Goal: Information Seeking & Learning: Check status

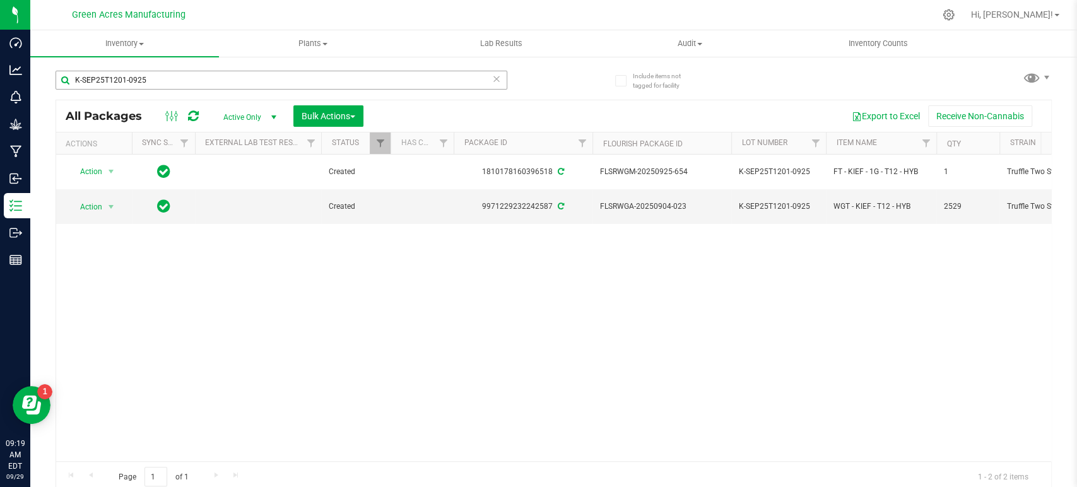
scroll to position [0, 542]
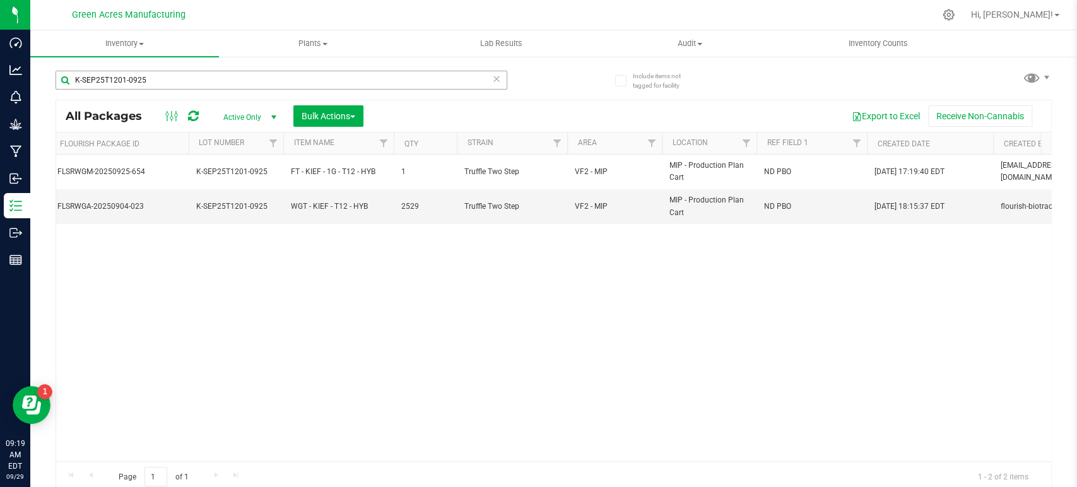
click at [229, 78] on input "K-SEP25T1201-0925" at bounding box center [282, 80] width 452 height 19
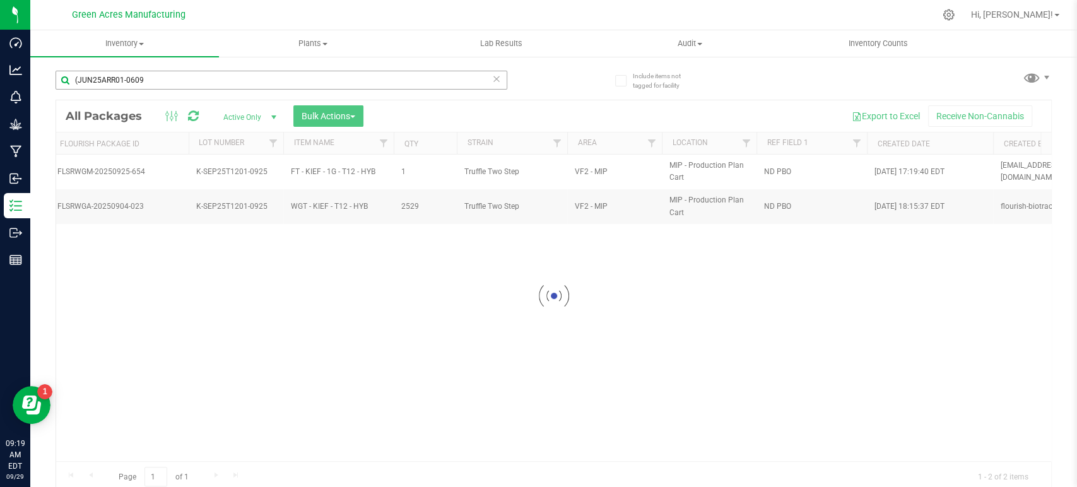
click at [79, 78] on input "(JUN25ARR01-0609" at bounding box center [282, 80] width 452 height 19
type input "JUN25ARR01-0609"
